Goal: Obtain resource: Obtain resource

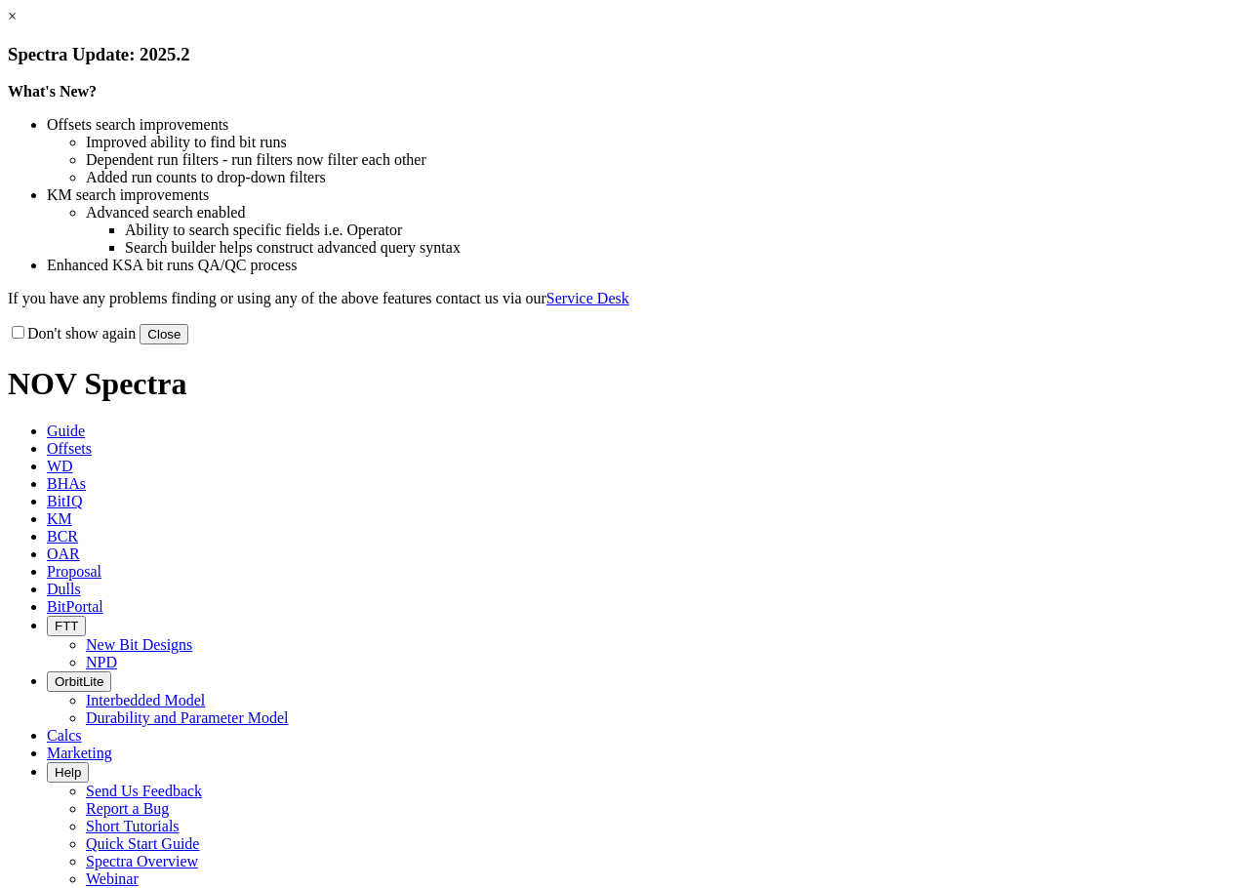
click at [17, 24] on link "×" at bounding box center [12, 16] width 9 height 17
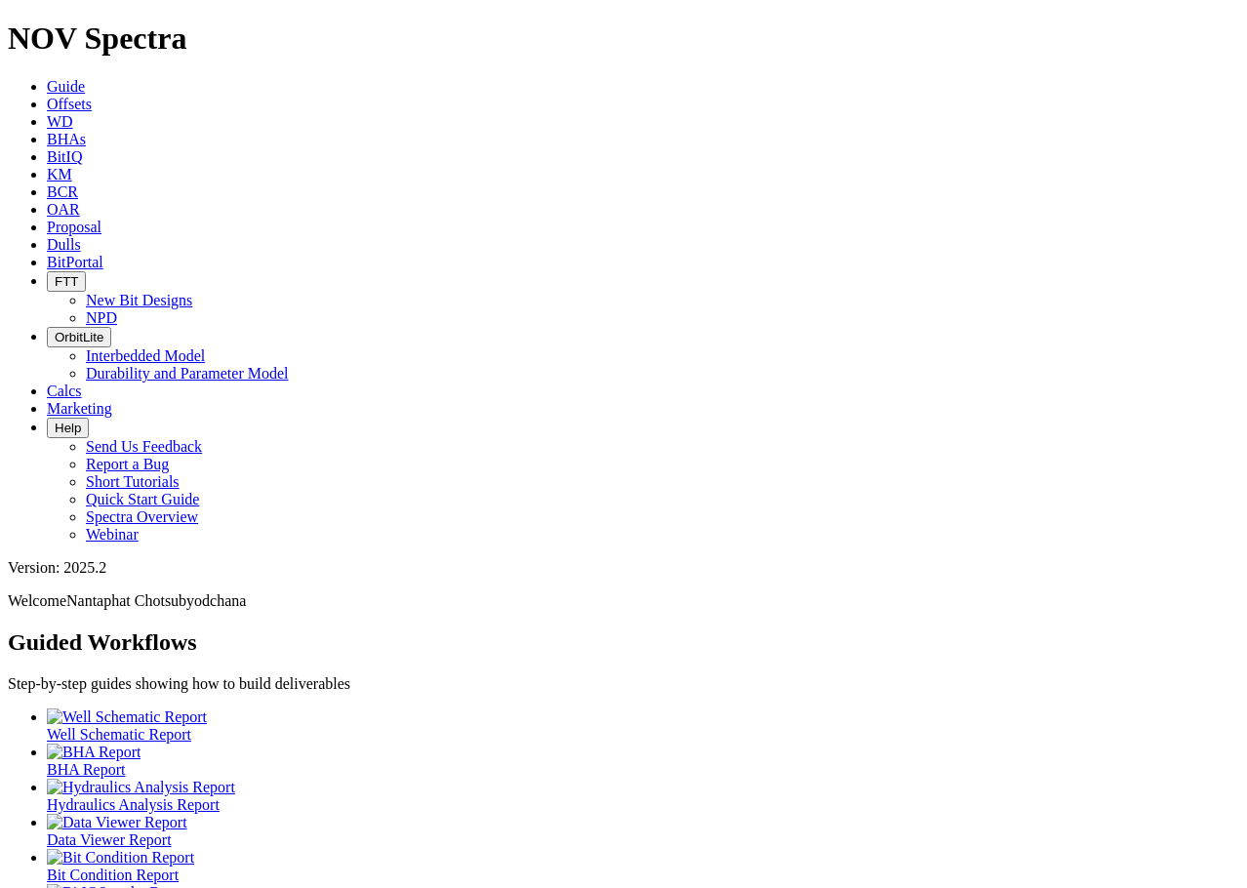
click at [103, 254] on span "BitPortal" at bounding box center [75, 262] width 57 height 17
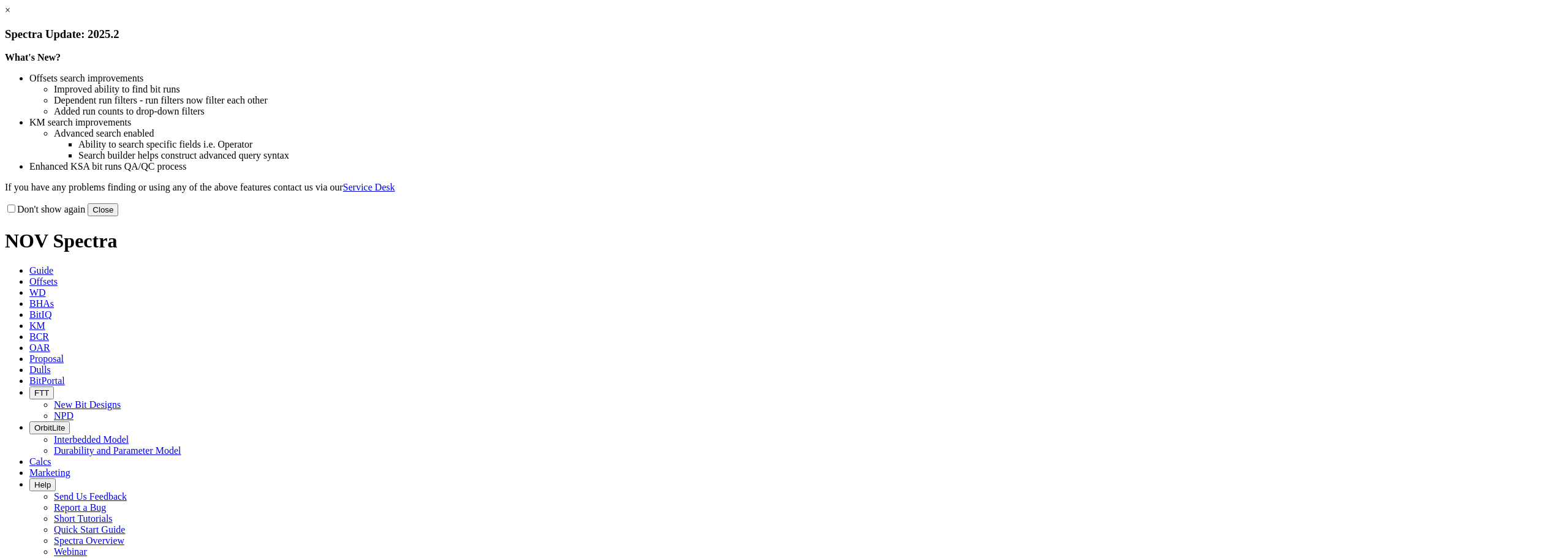
click at [11, 15] on link "×" at bounding box center [8, 10] width 6 height 11
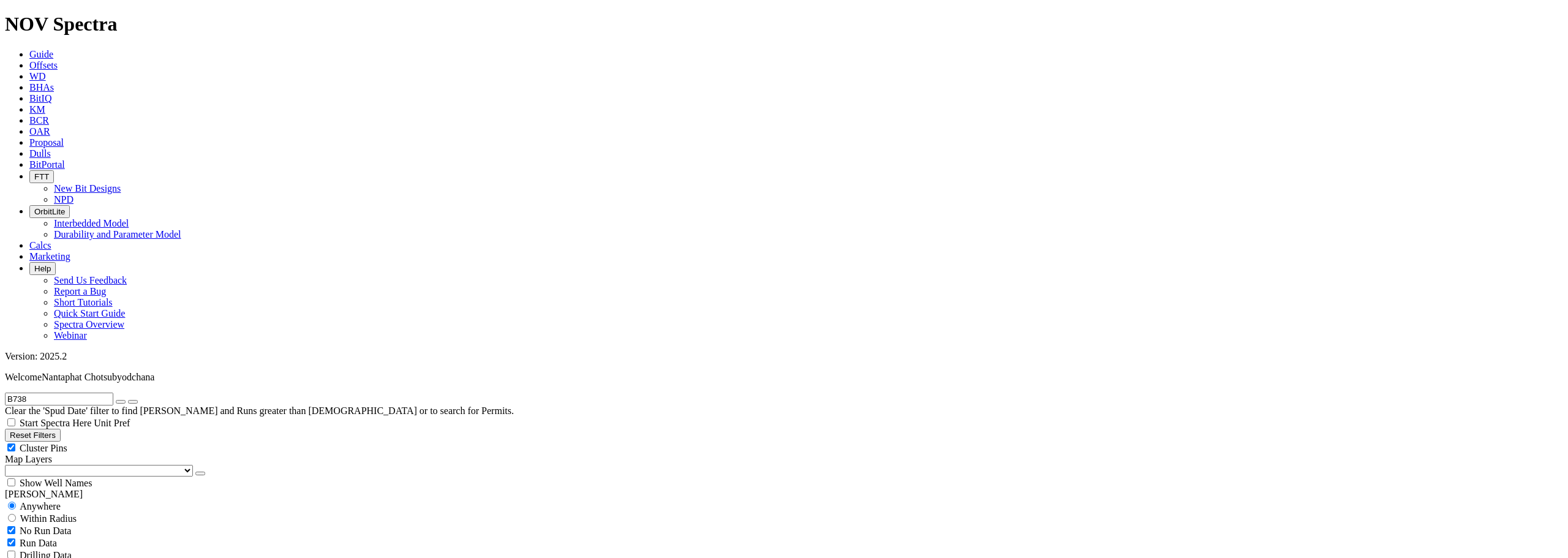
scroll to position [429, 0]
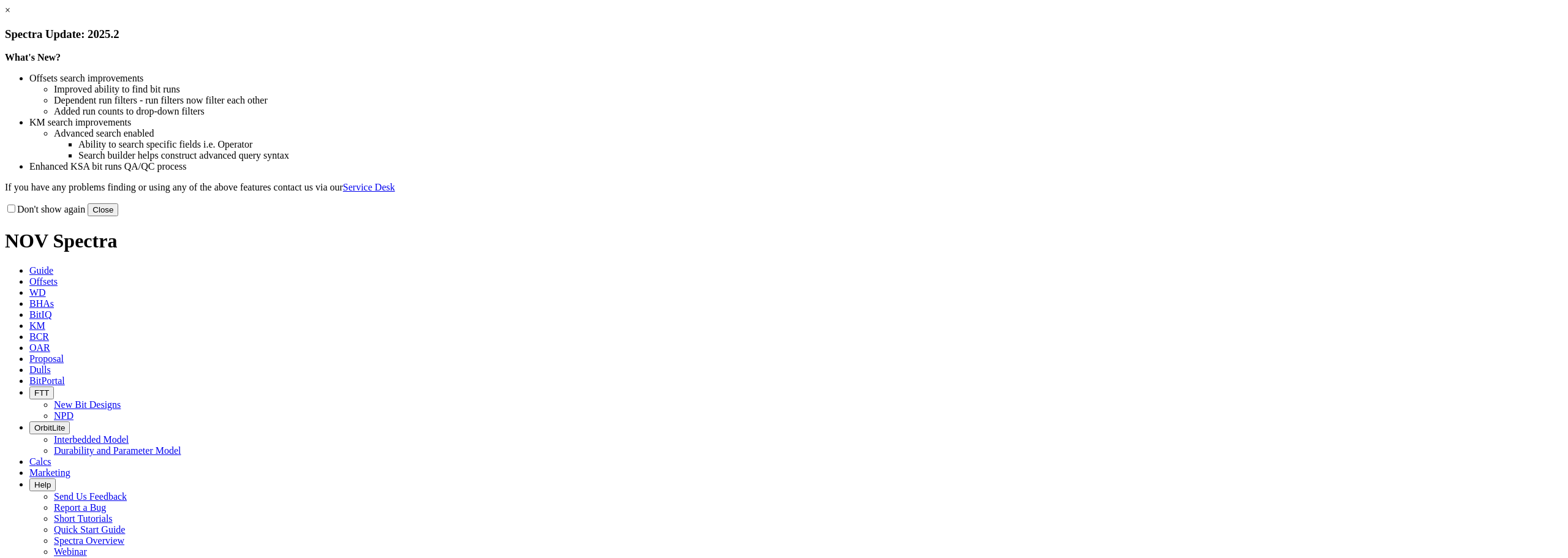
click at [11, 15] on link "×" at bounding box center [8, 10] width 6 height 11
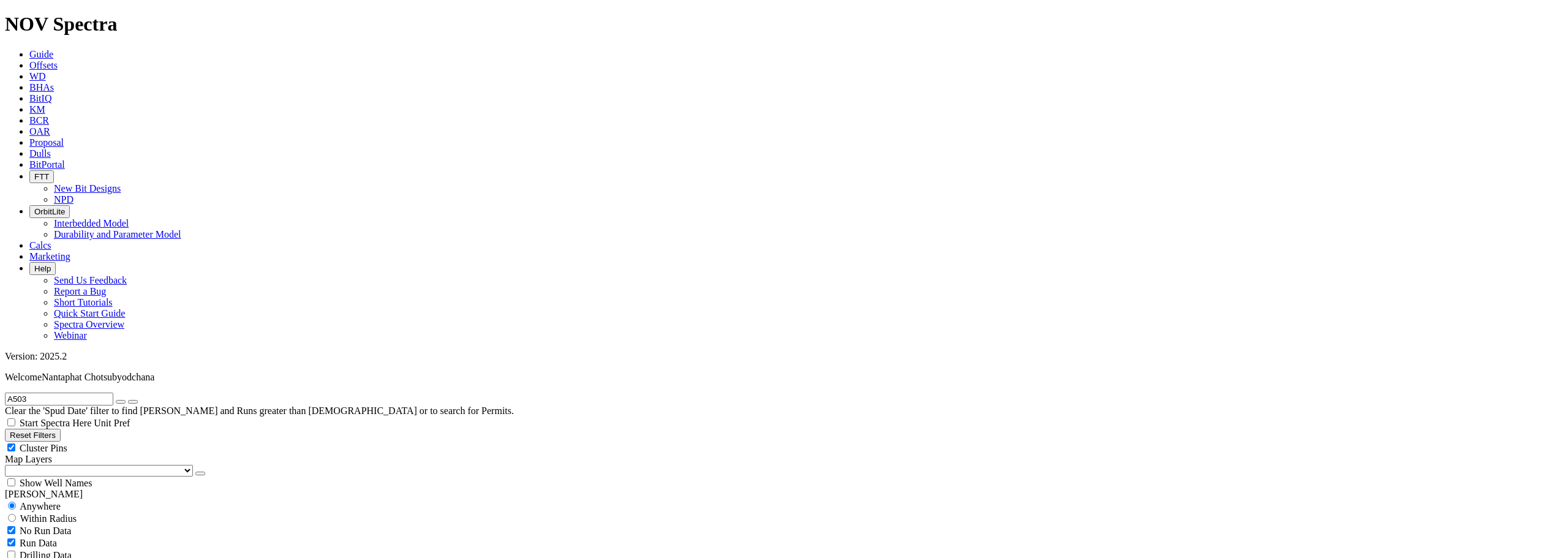
scroll to position [490, 0]
checkbox input "false"
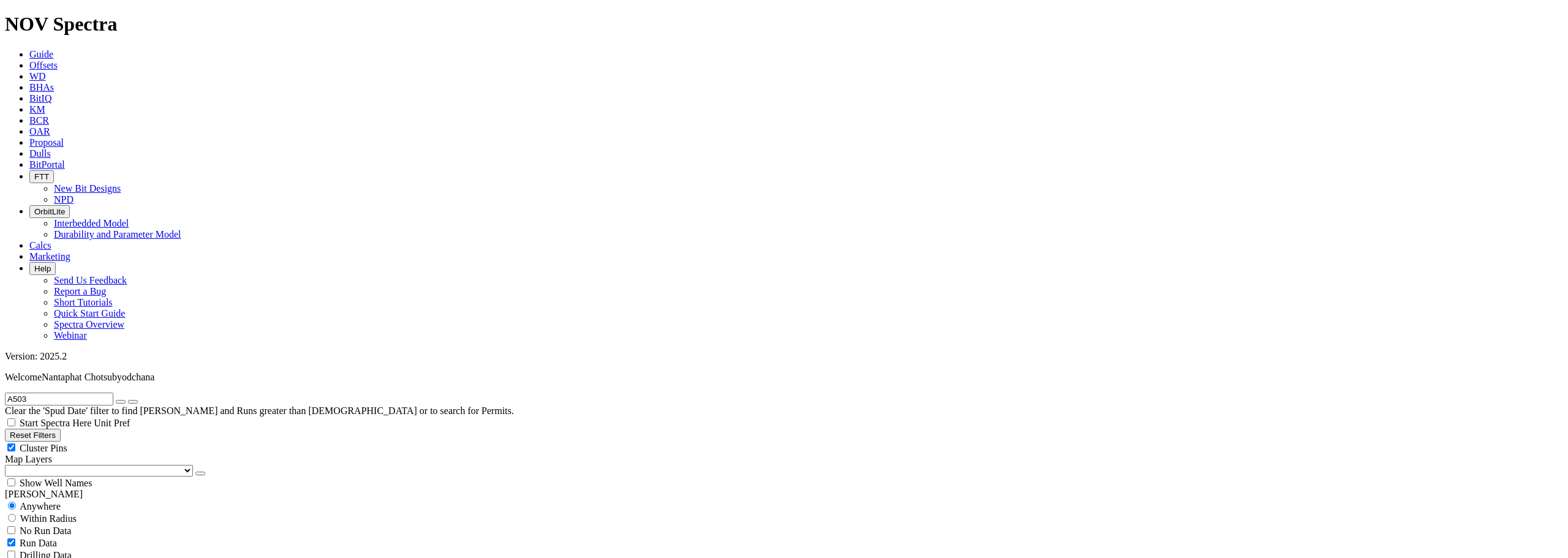
select select "? number:16 ?"
click at [126, 400] on button "button" at bounding box center [121, 402] width 10 height 4
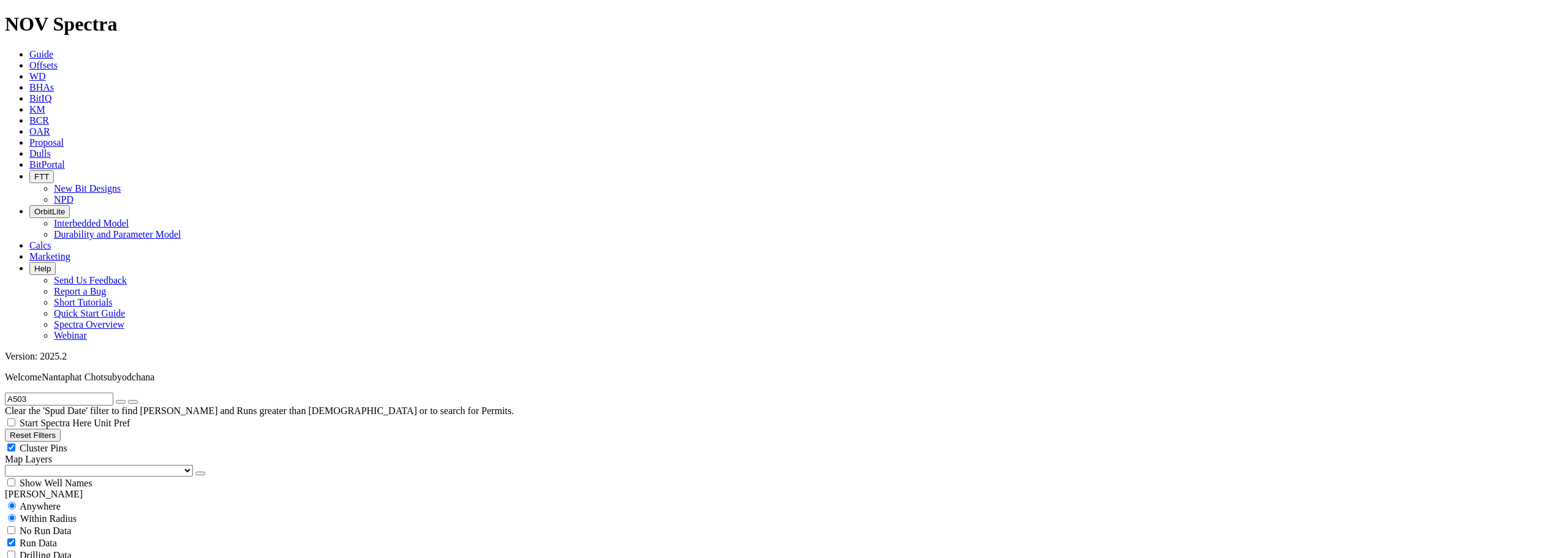
radio input "false"
radio input "true"
click at [30, 60] on icon at bounding box center [30, 65] width 0 height 11
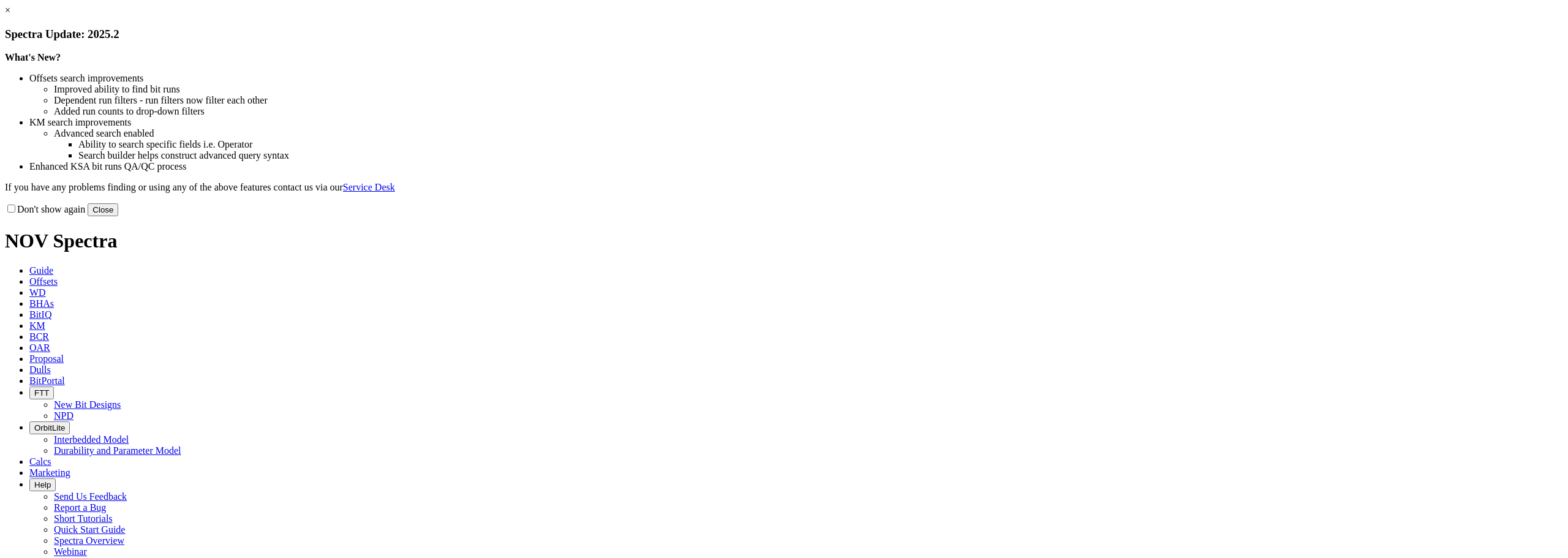
click at [11, 15] on link "×" at bounding box center [8, 10] width 6 height 11
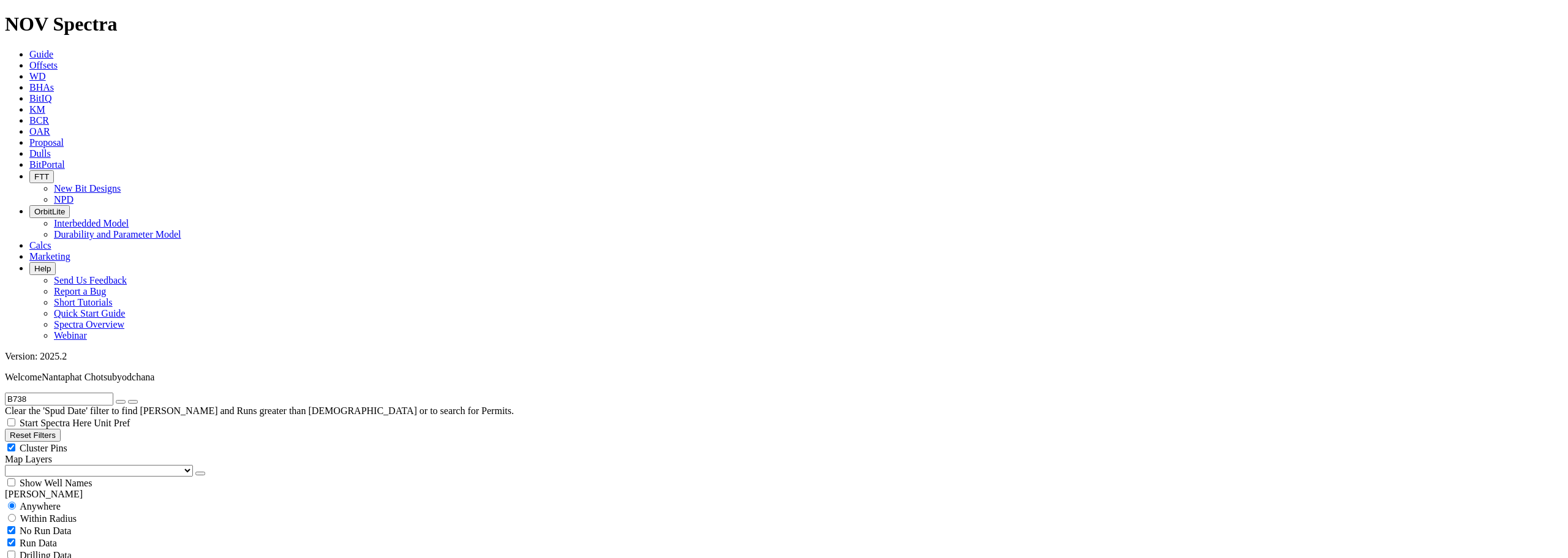
scroll to position [429, 0]
select select "12.25"
checkbox input "false"
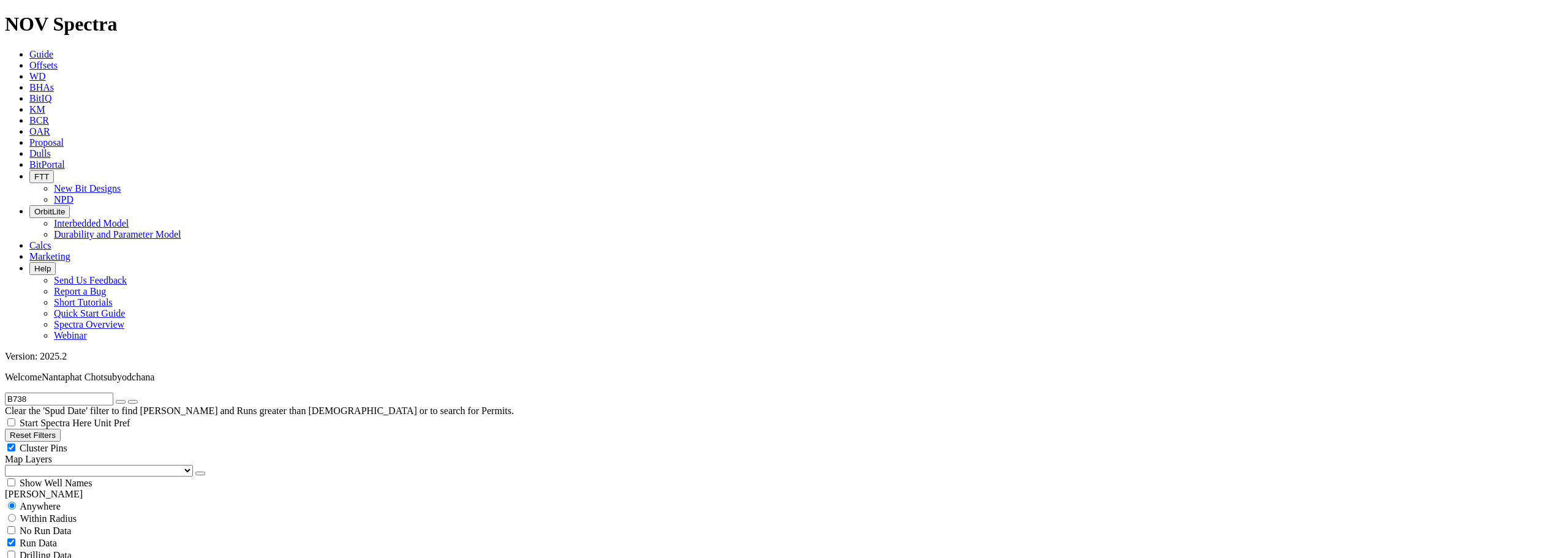
select select "? number:12.25 ?"
